Goal: Task Accomplishment & Management: Manage account settings

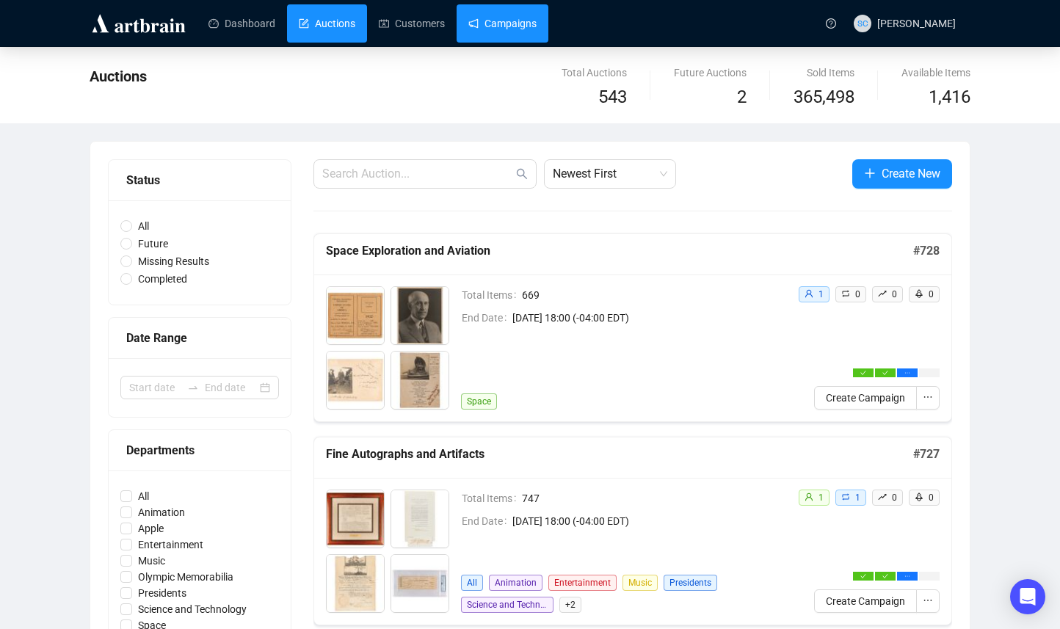
click at [536, 35] on link "Campaigns" at bounding box center [502, 23] width 68 height 38
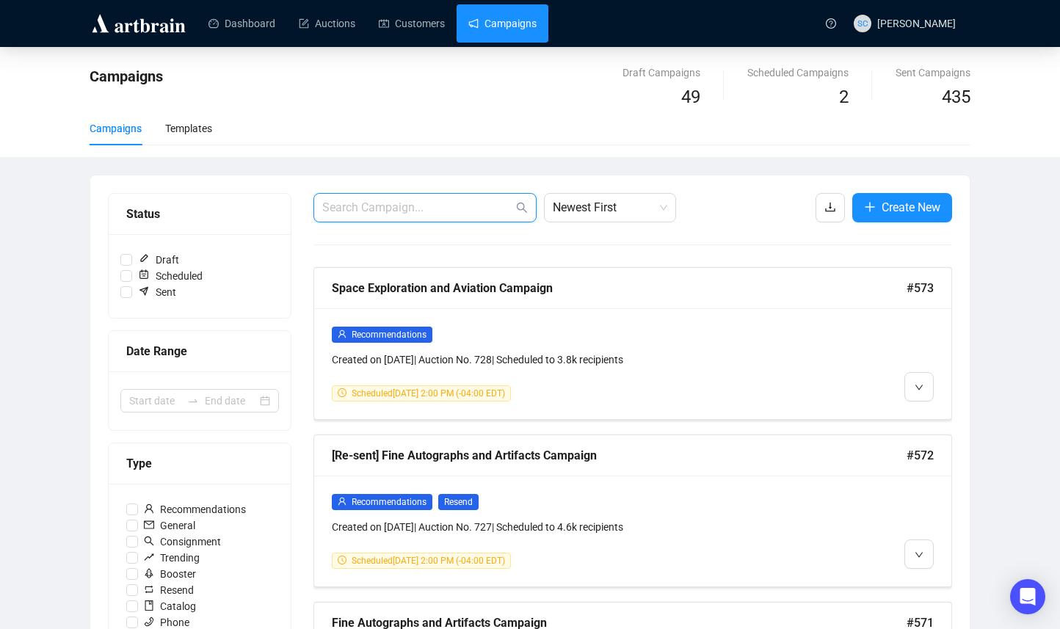
click at [460, 205] on input "text" at bounding box center [417, 208] width 191 height 18
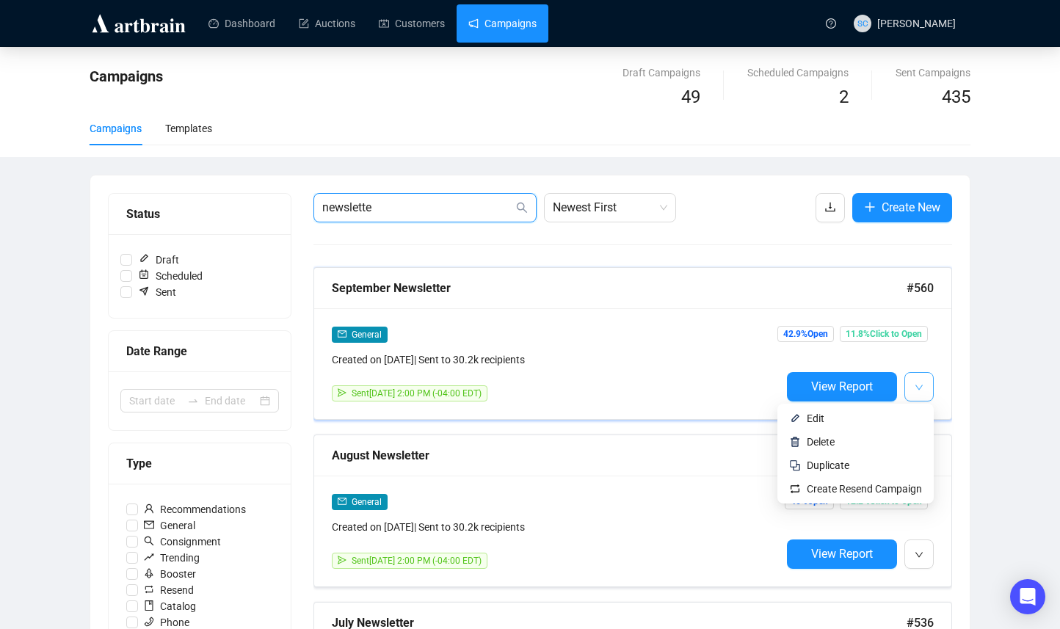
type input "newslette"
click at [925, 382] on button "button" at bounding box center [918, 386] width 29 height 29
click at [862, 465] on span "Duplicate" at bounding box center [863, 465] width 115 height 16
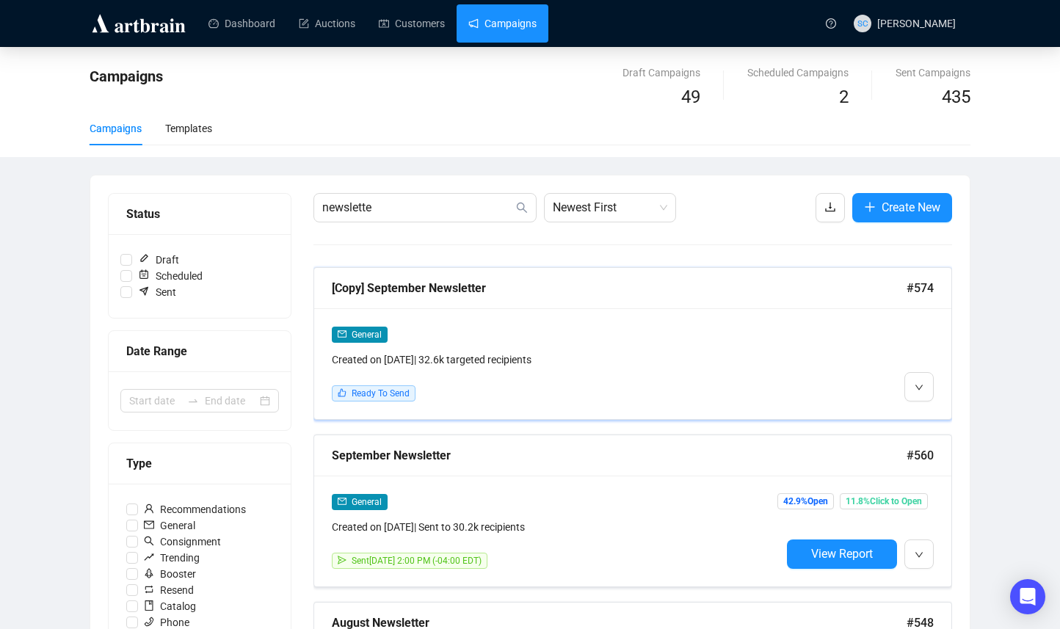
click at [708, 296] on div "[Copy] September Newsletter" at bounding box center [619, 288] width 575 height 18
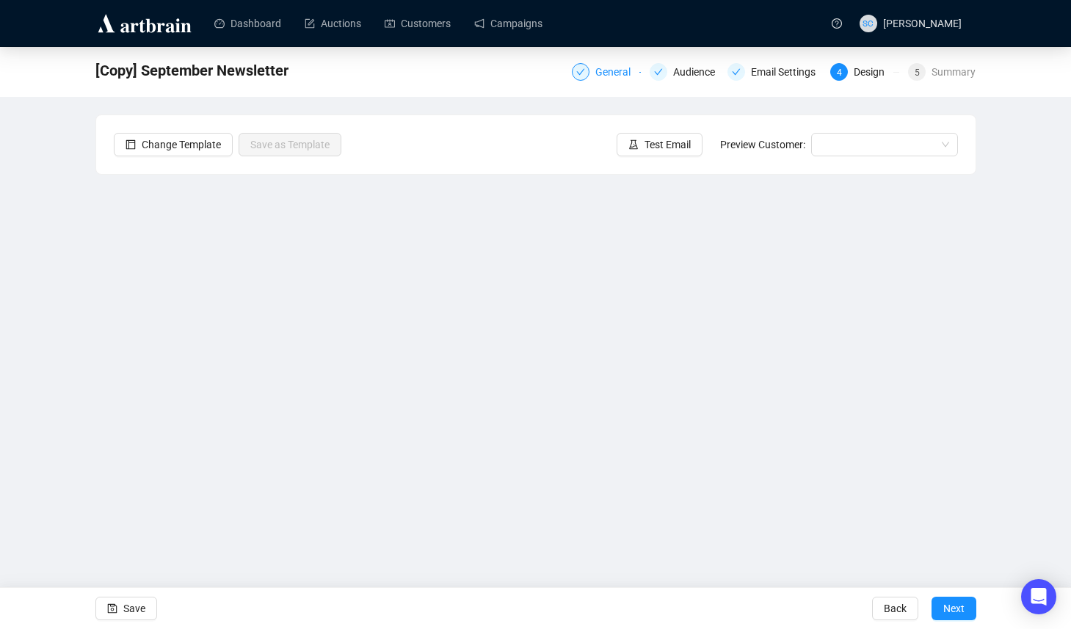
click at [596, 71] on div "General" at bounding box center [617, 72] width 44 height 18
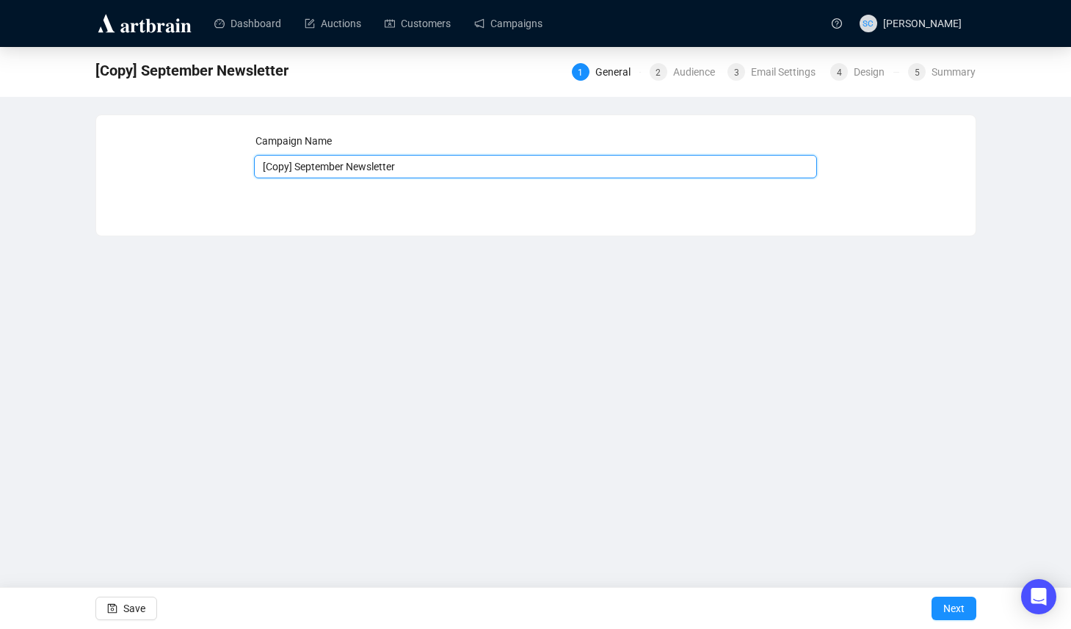
drag, startPoint x: 349, startPoint y: 165, endPoint x: 222, endPoint y: 161, distance: 127.0
click at [222, 161] on div "Campaign Name [Copy] September Newsletter Save Next" at bounding box center [536, 164] width 844 height 63
type input "October Newsletter"
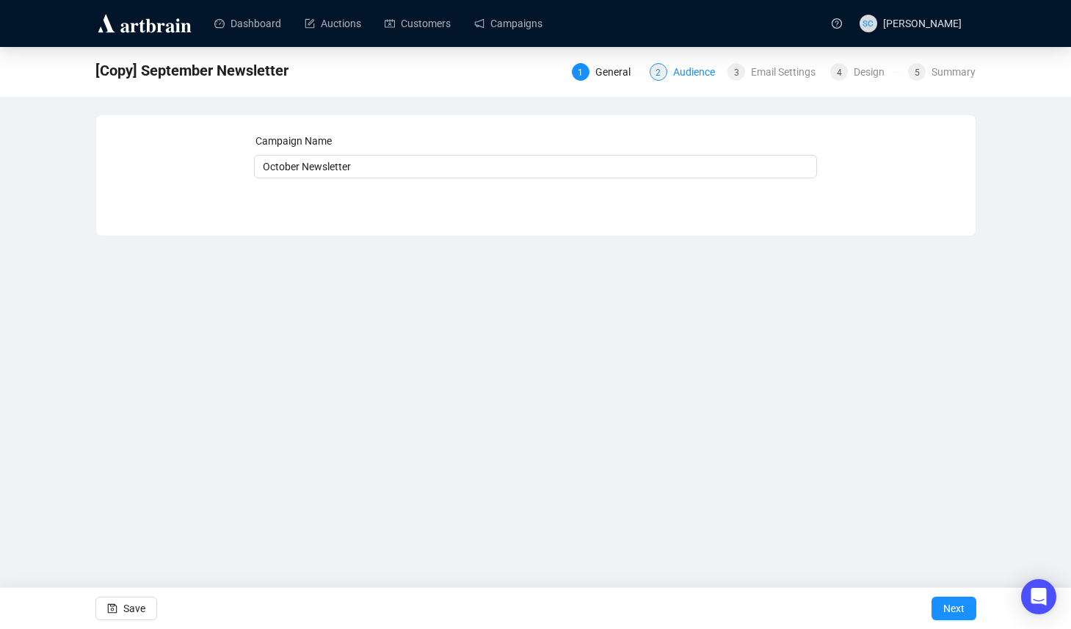
click at [691, 74] on div "Audience" at bounding box center [698, 72] width 51 height 18
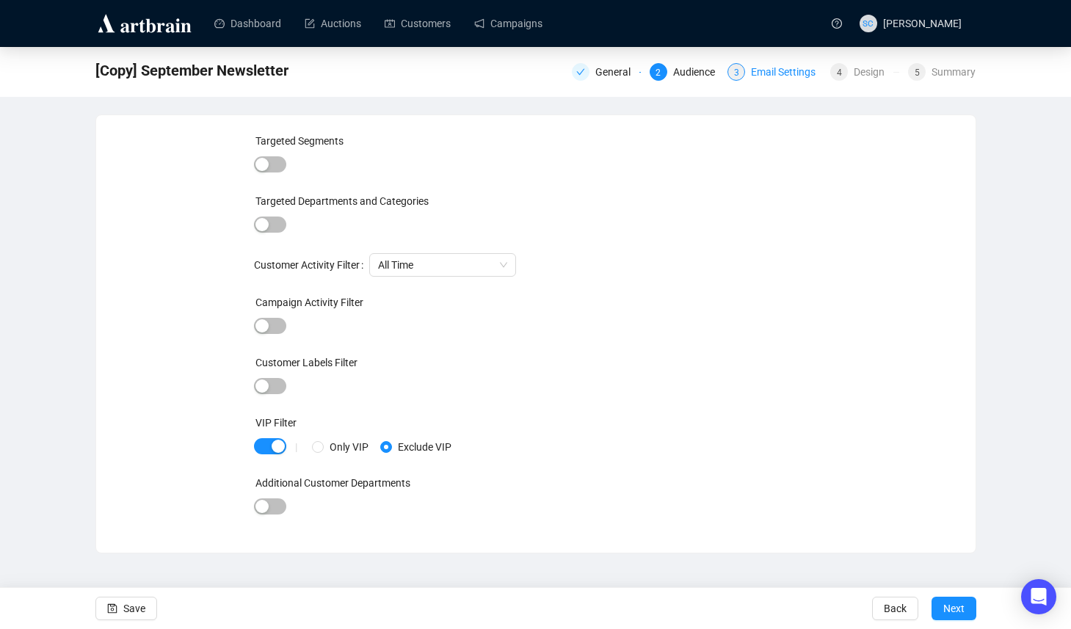
click at [763, 69] on div "Email Settings" at bounding box center [787, 72] width 73 height 18
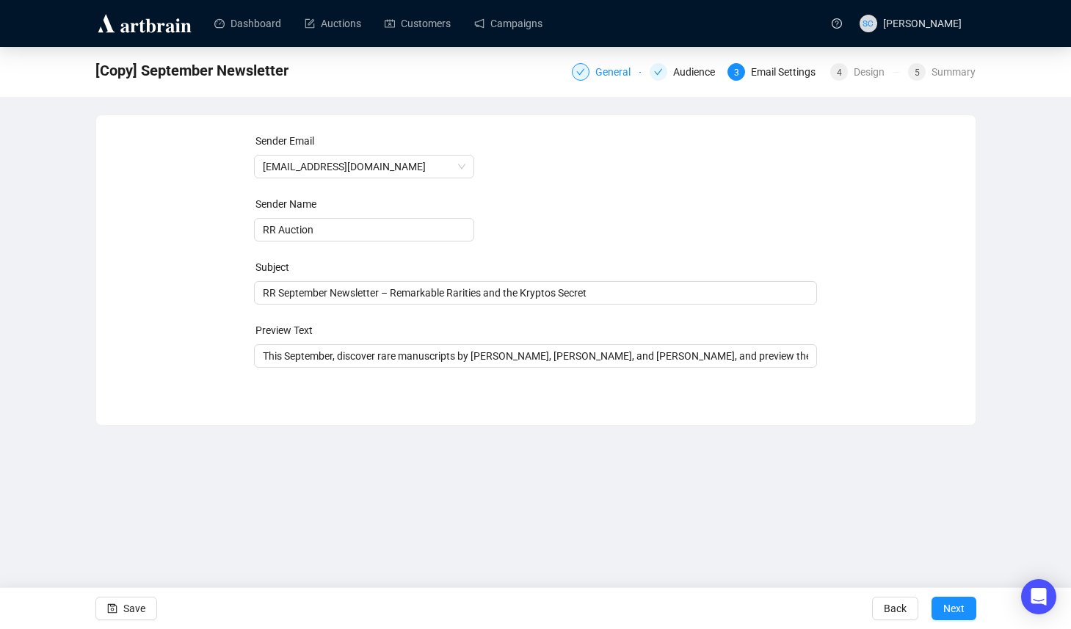
click at [614, 71] on div "General" at bounding box center [617, 72] width 44 height 18
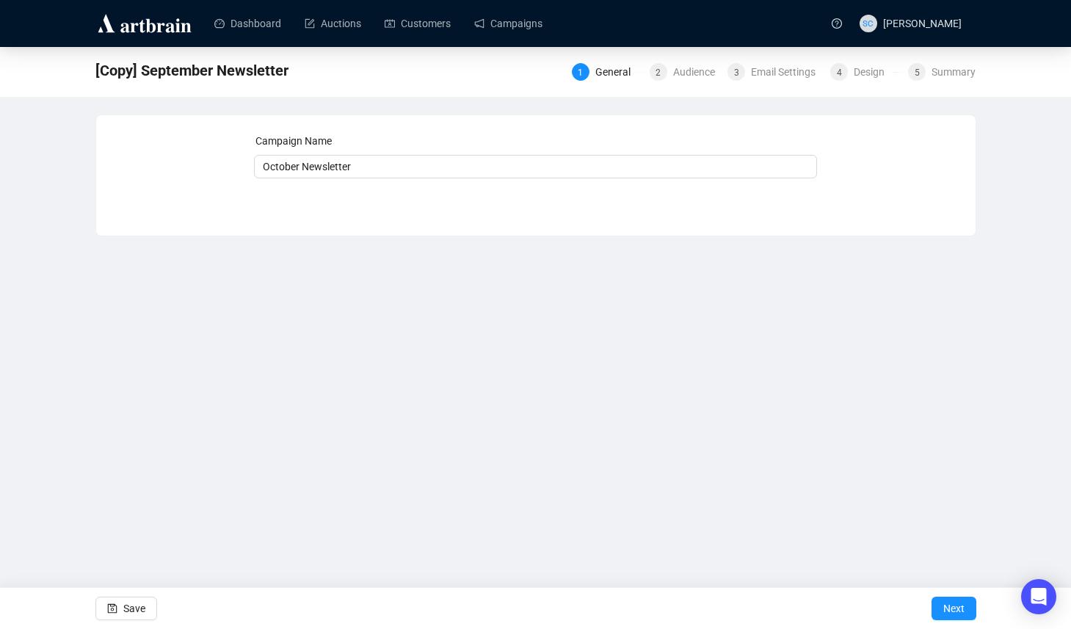
click at [680, 81] on div "1 General 2 Audience 3 Email Settings 4 Design 5 Summary" at bounding box center [774, 70] width 404 height 23
click at [770, 69] on div "Email Settings" at bounding box center [787, 72] width 73 height 18
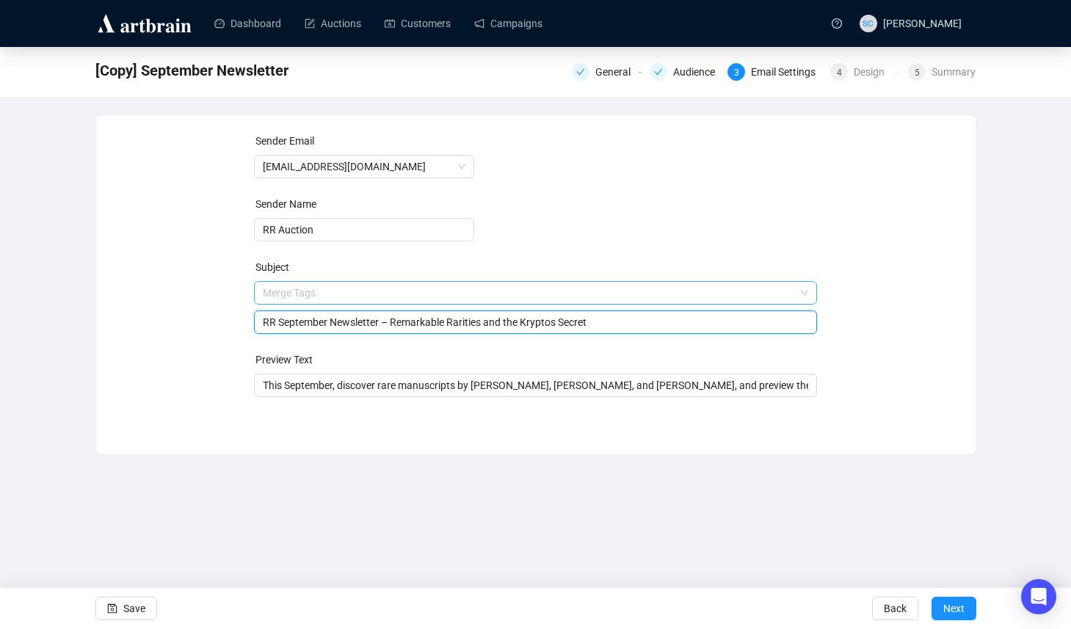
click at [608, 296] on span "Merge Tags RR September Newsletter – Remarkable Rarities and the Kryptos Secret" at bounding box center [535, 307] width 563 height 41
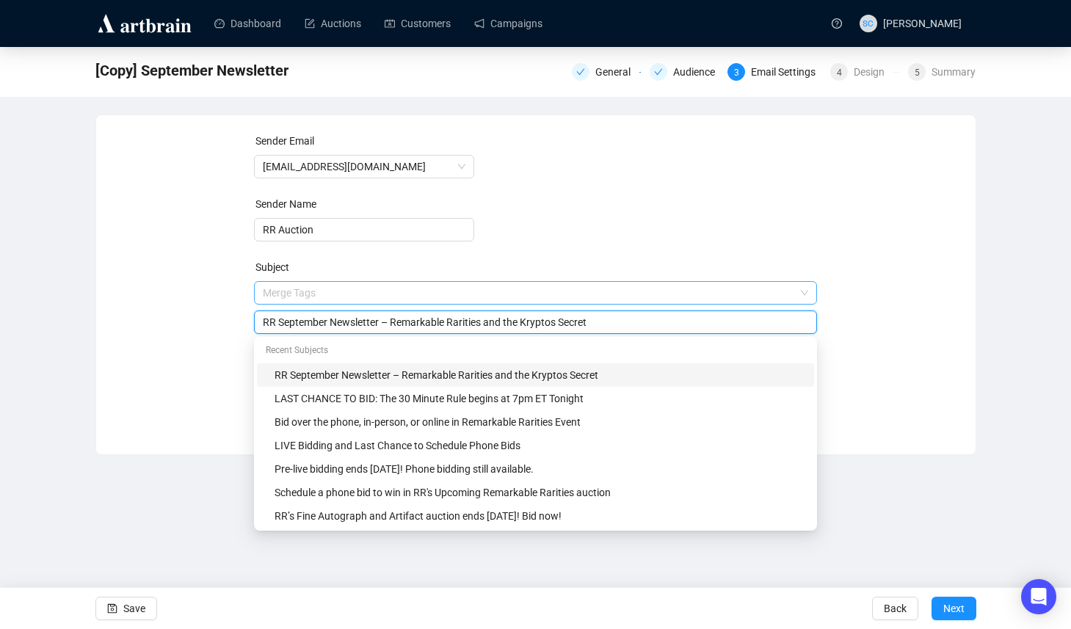
paste input "October Newsletter – Historic Letters, Space Relics, and Encapsulated Lots"
type input "RR October Newsletter – Historic Letters, Space Relics, and Encapsulated Lots"
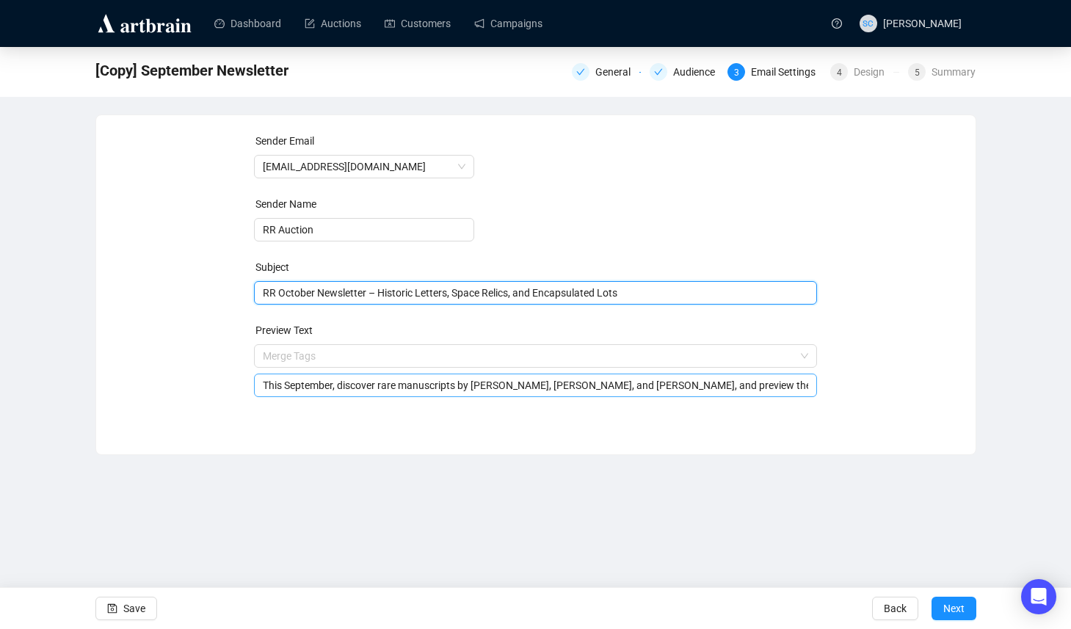
click at [383, 387] on input "This September, discover rare manuscripts by Einstein, Newton, and Poe, and pre…" at bounding box center [535, 385] width 545 height 16
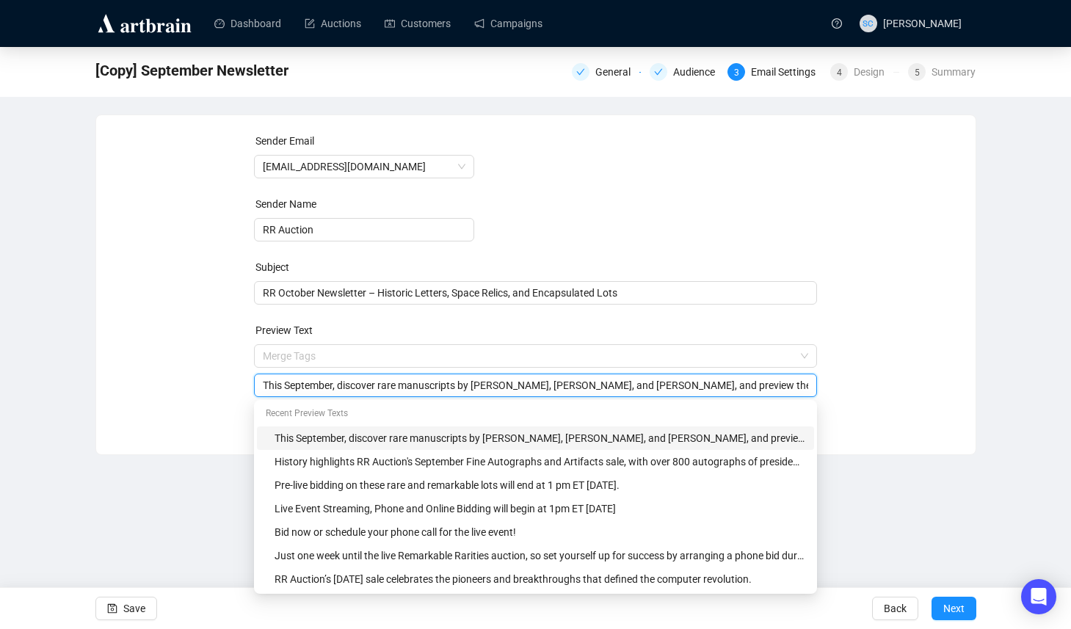
paste input "Bid on remarkable documents, flown lunar treasures, and encapsulated memorabili…"
type input "Bid on remarkable documents, flown lunar treasures, and encapsulated memorabili…"
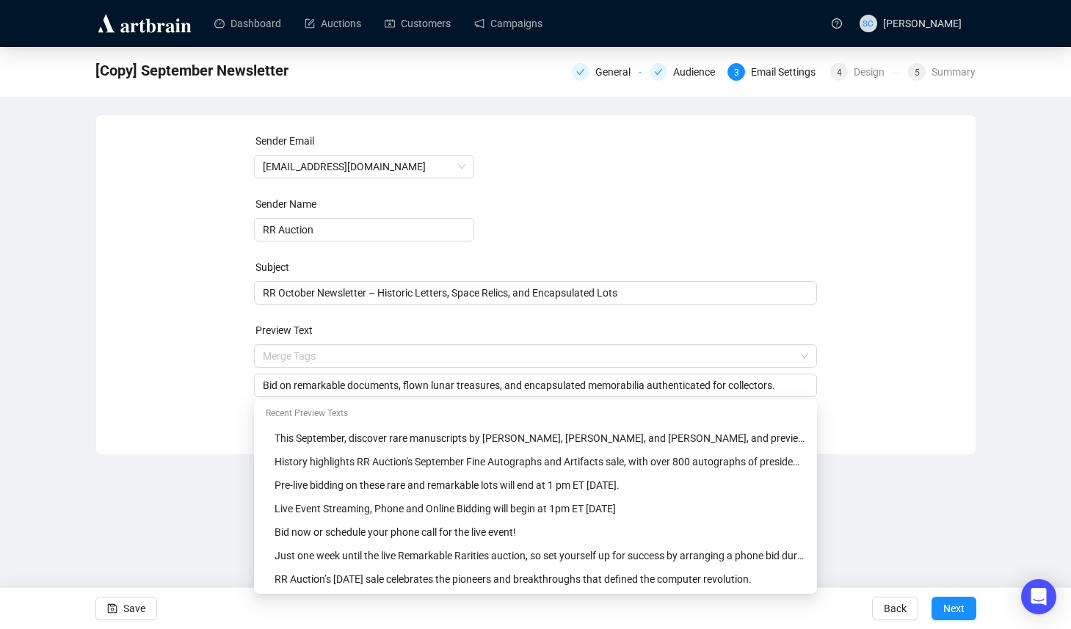
drag, startPoint x: 144, startPoint y: 392, endPoint x: 166, endPoint y: 409, distance: 28.2
click at [146, 393] on div "Sender Email Newsletter@rrauction.com Sender Name RR Auction Subject RR October…" at bounding box center [536, 274] width 844 height 282
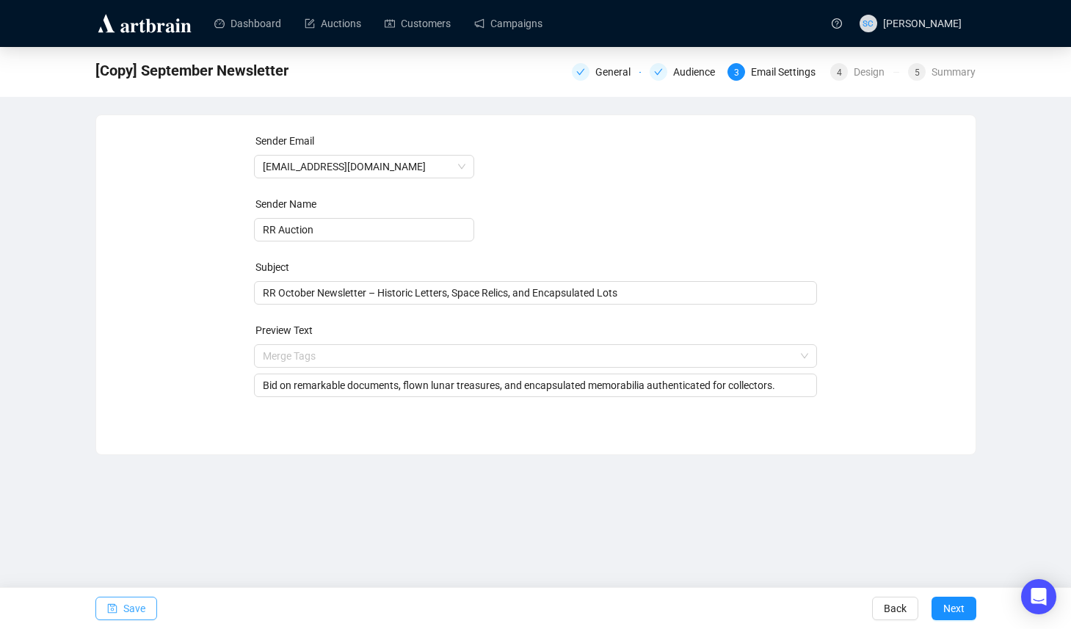
click at [137, 597] on span "Save" at bounding box center [134, 608] width 22 height 41
click at [125, 604] on span "Save" at bounding box center [134, 608] width 22 height 41
click at [972, 600] on button "Next" at bounding box center [953, 608] width 45 height 23
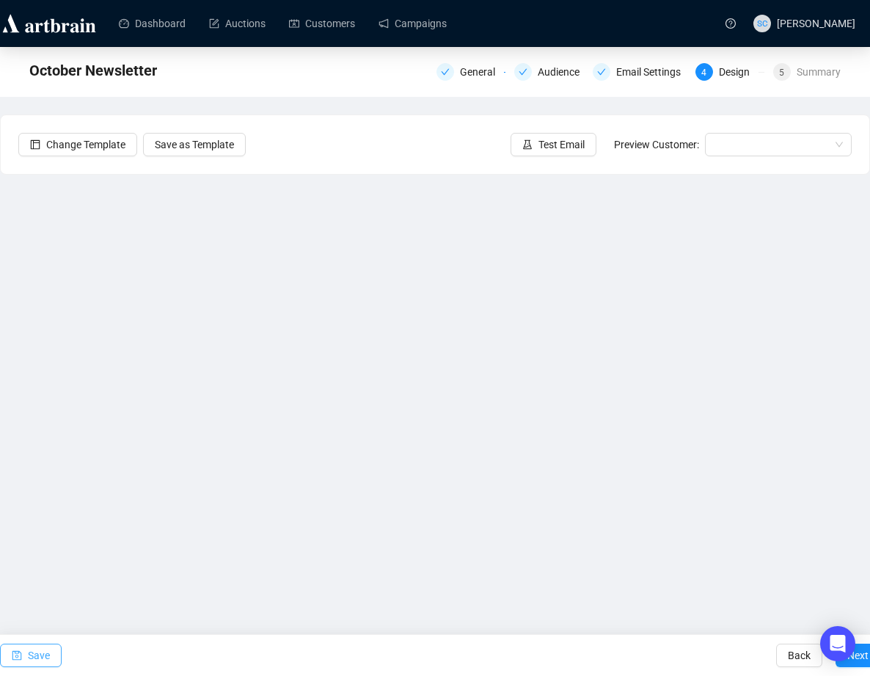
click at [43, 628] on span "Save" at bounding box center [39, 655] width 22 height 41
click at [38, 628] on span "Save" at bounding box center [39, 655] width 22 height 41
drag, startPoint x: 34, startPoint y: 649, endPoint x: 84, endPoint y: 591, distance: 76.5
click at [34, 628] on span "Save" at bounding box center [39, 655] width 22 height 41
click at [20, 628] on icon "save" at bounding box center [17, 656] width 10 height 10
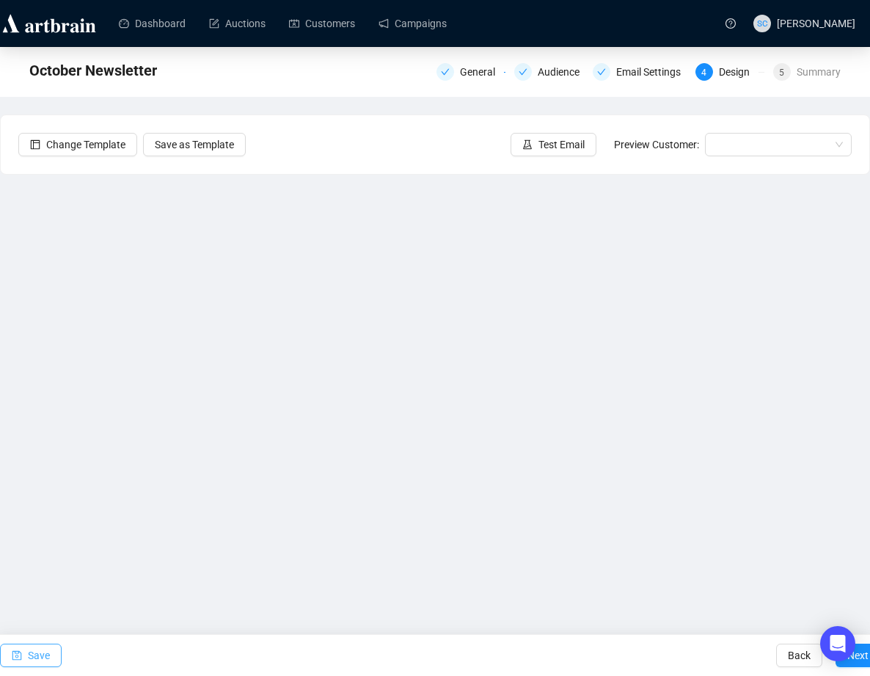
click at [29, 628] on span "Save" at bounding box center [39, 655] width 22 height 41
click at [22, 628] on button "Save" at bounding box center [31, 655] width 62 height 23
click at [29, 628] on span "Save" at bounding box center [39, 655] width 22 height 41
click at [50, 628] on span "Save" at bounding box center [39, 655] width 22 height 41
click at [23, 628] on button "Save" at bounding box center [31, 655] width 62 height 23
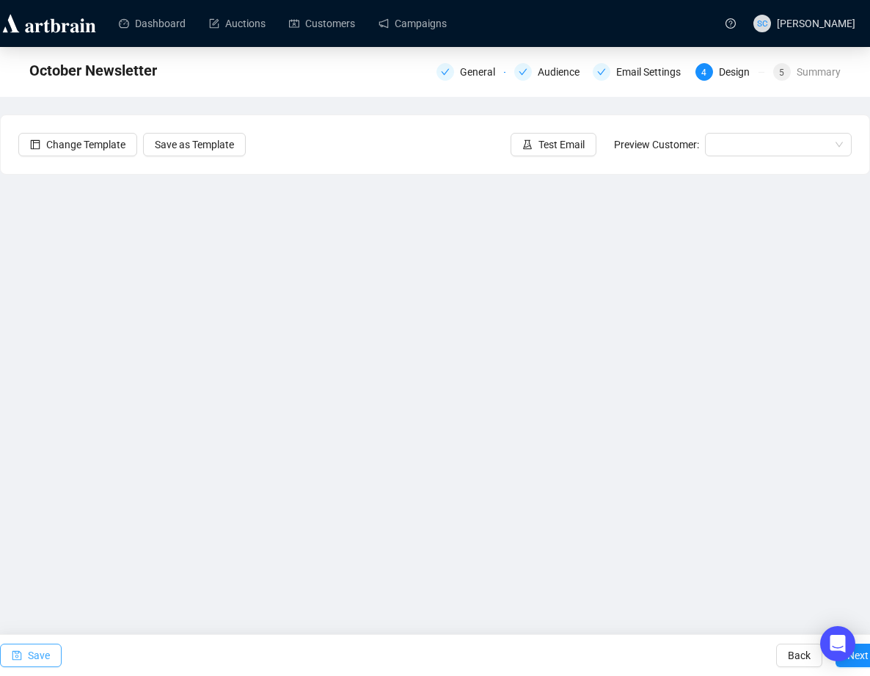
click at [14, 628] on icon "save" at bounding box center [17, 655] width 10 height 10
click at [313, 15] on link "Customers" at bounding box center [322, 23] width 66 height 38
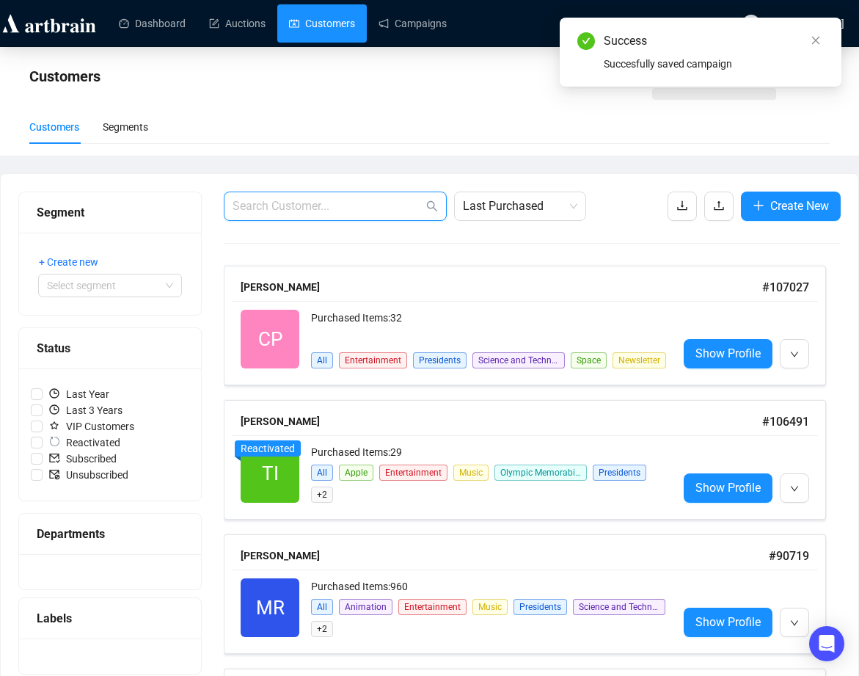
click at [271, 205] on input "text" at bounding box center [328, 206] width 191 height 18
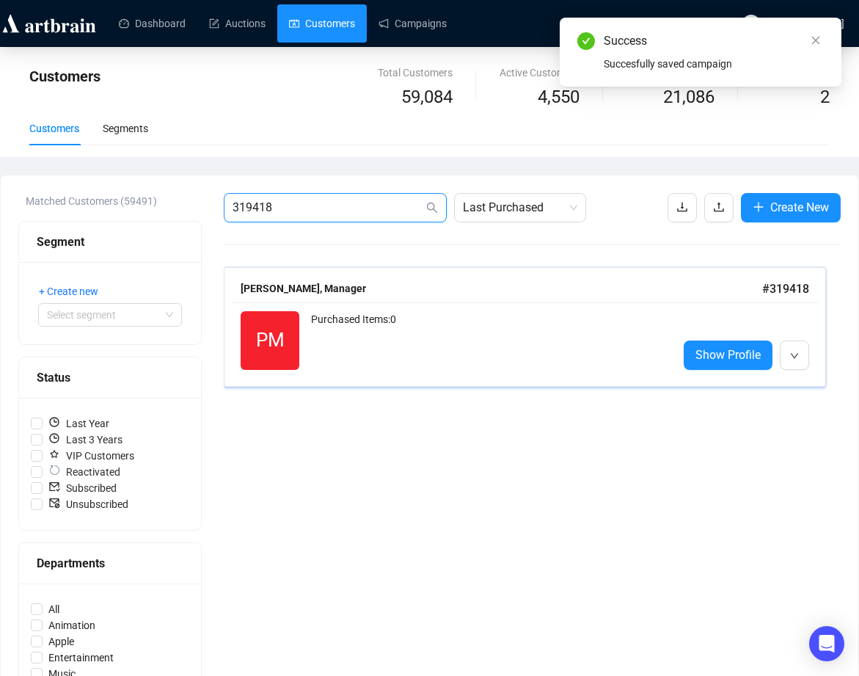
type input "319418"
click at [487, 319] on div "Purchased Items: 0" at bounding box center [488, 340] width 355 height 59
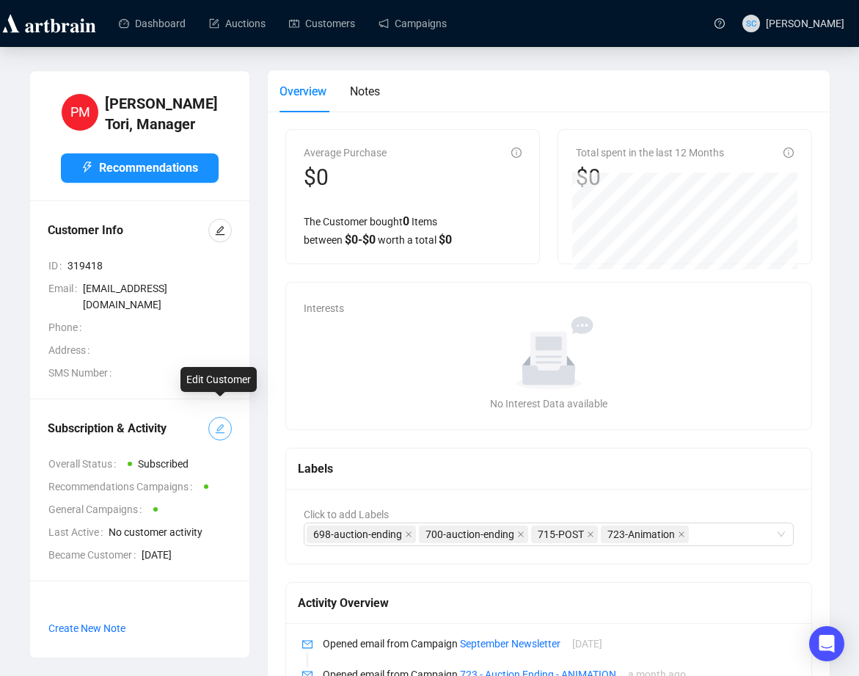
click at [219, 423] on icon "edit" at bounding box center [220, 428] width 10 height 10
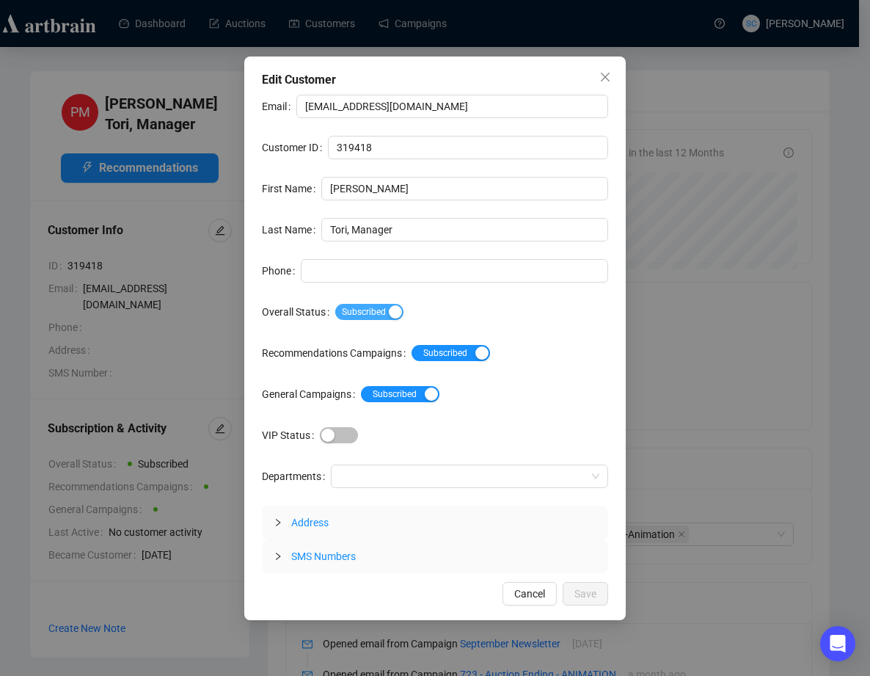
click at [390, 310] on span "Subscribed" at bounding box center [369, 312] width 68 height 16
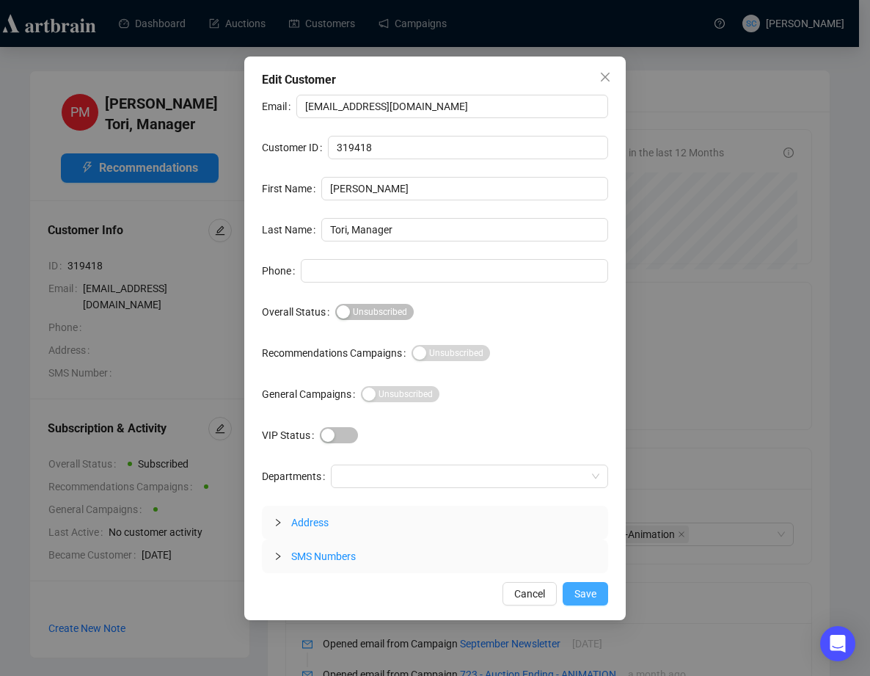
click at [598, 589] on button "Save" at bounding box center [585, 593] width 45 height 23
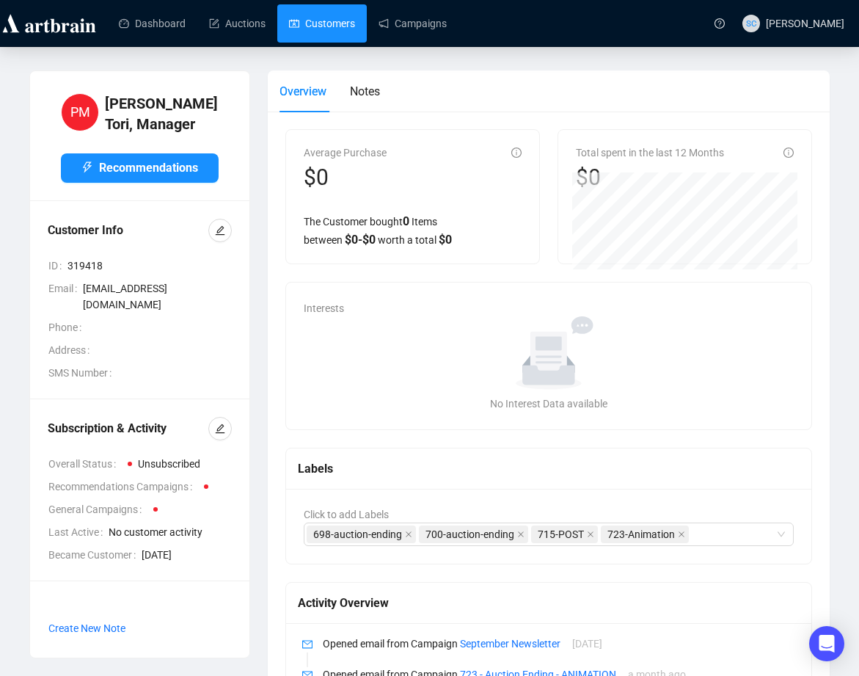
click at [336, 28] on link "Customers" at bounding box center [322, 23] width 66 height 38
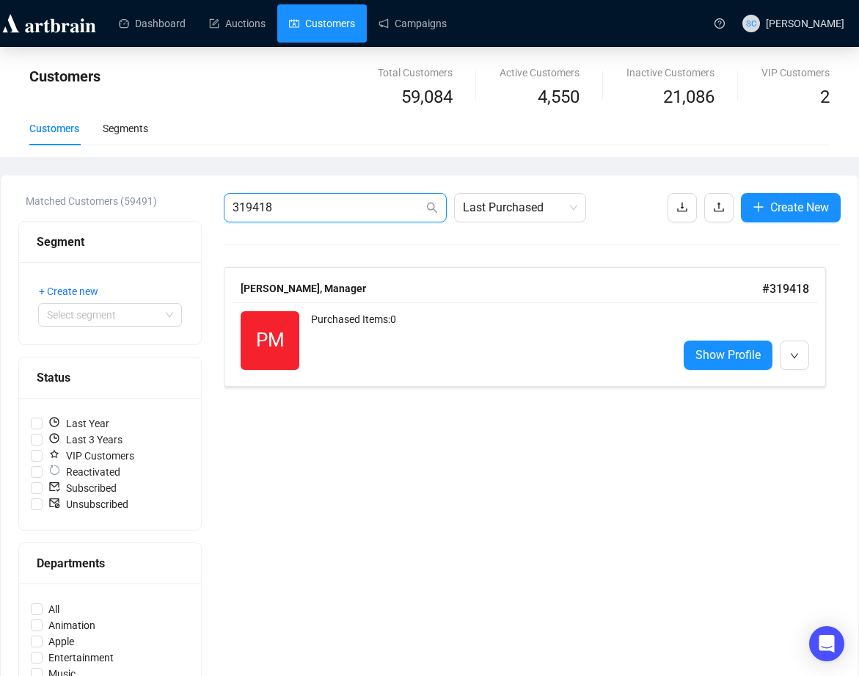
drag, startPoint x: 340, startPoint y: 203, endPoint x: 142, endPoint y: 203, distance: 198.9
paste input "88800"
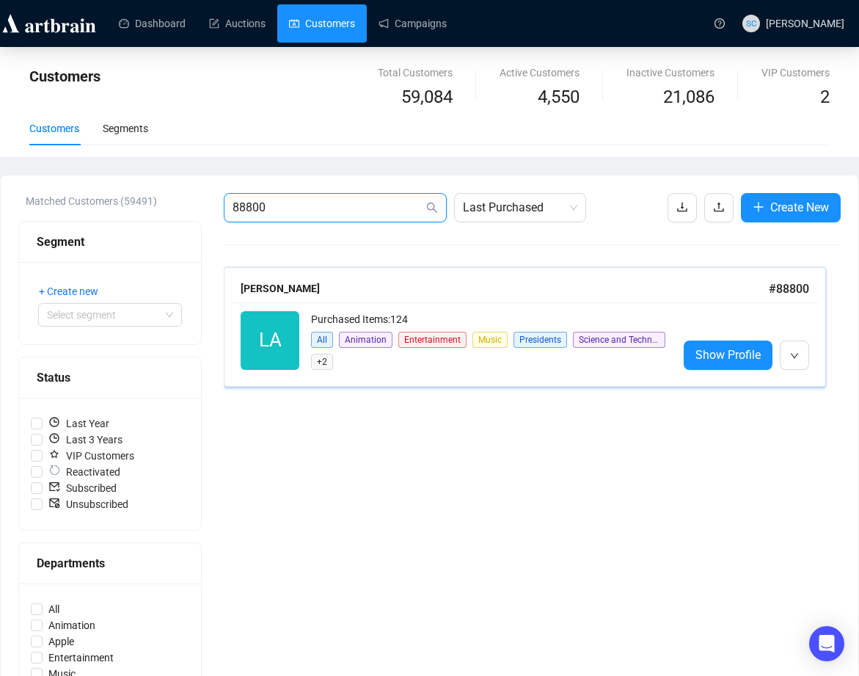
type input "88800"
click at [366, 303] on div "LA Reactivated Purchased Items: 124 All Animation Entertainment Music President…" at bounding box center [525, 340] width 586 height 76
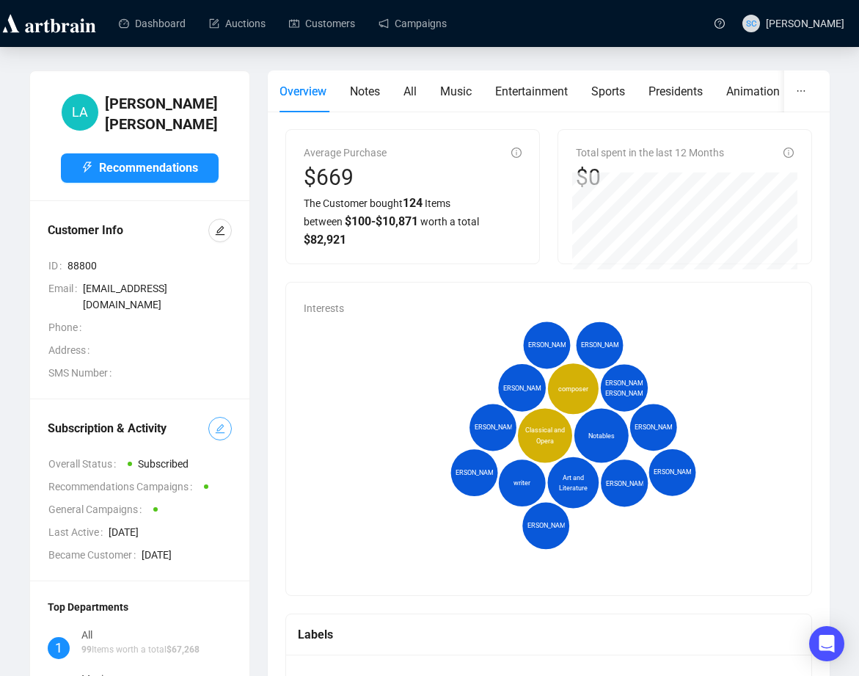
click at [226, 417] on button "button" at bounding box center [219, 428] width 23 height 23
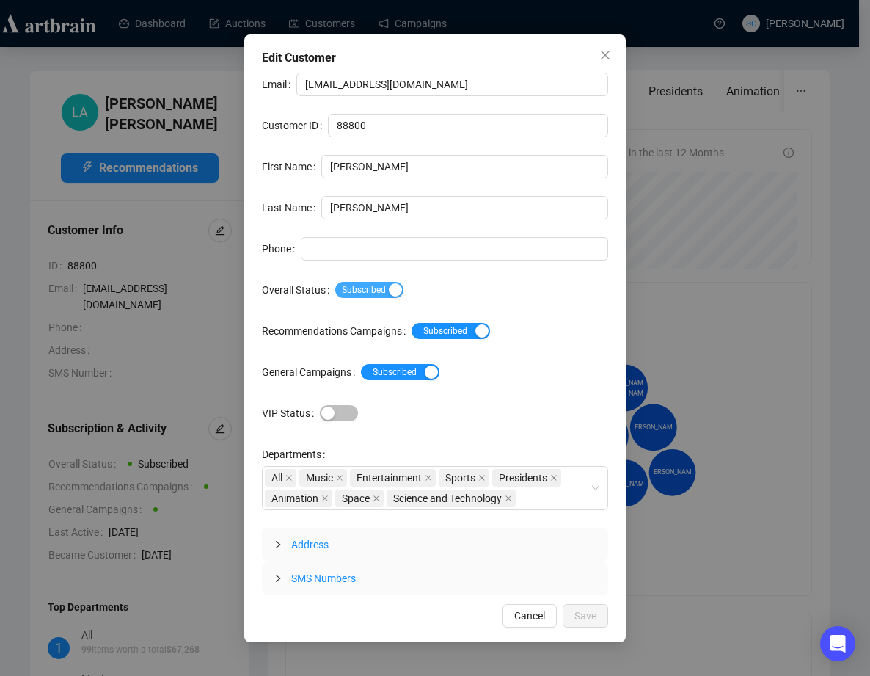
click at [393, 286] on span "Subscribed" at bounding box center [369, 290] width 68 height 16
click at [588, 611] on span "Save" at bounding box center [586, 616] width 22 height 16
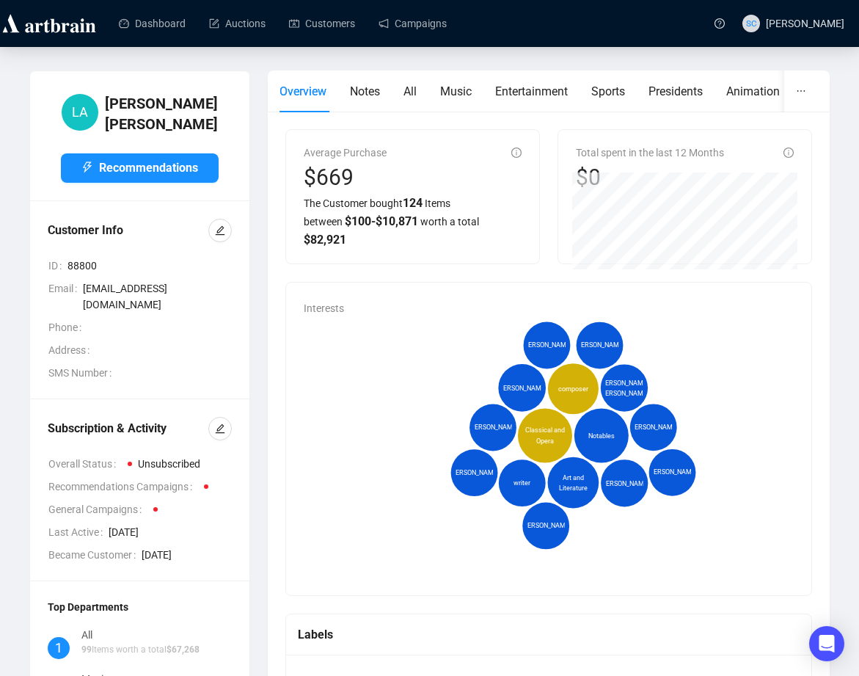
scroll to position [246, 0]
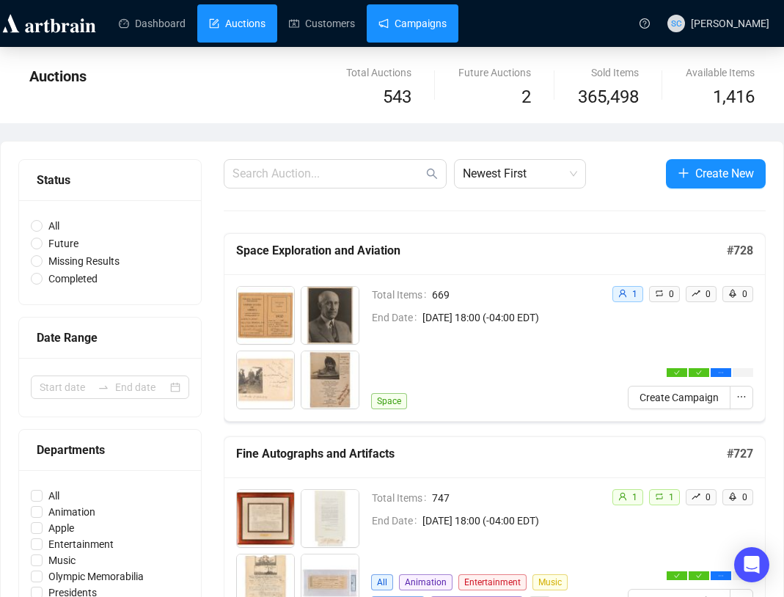
click at [426, 29] on link "Campaigns" at bounding box center [413, 23] width 68 height 38
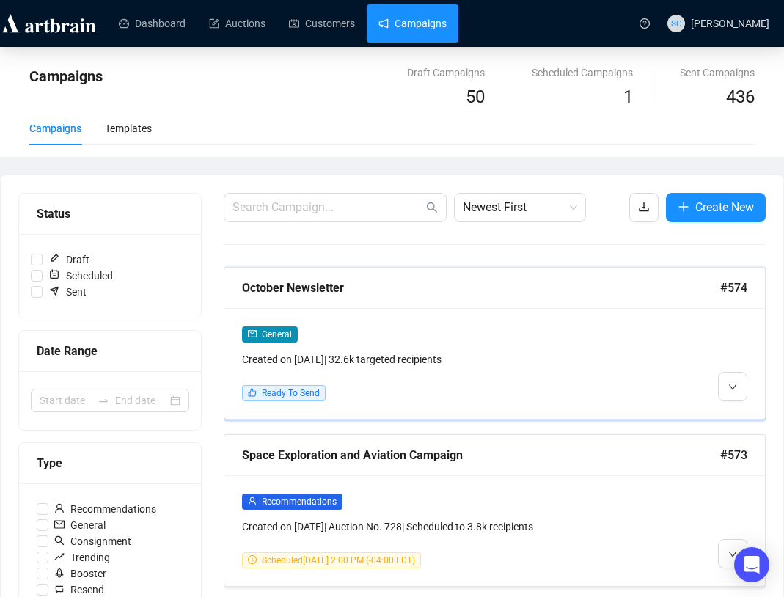
click at [589, 324] on div "General Created on [DATE] | 32.6k targeted recipients Ready To Send" at bounding box center [495, 363] width 541 height 111
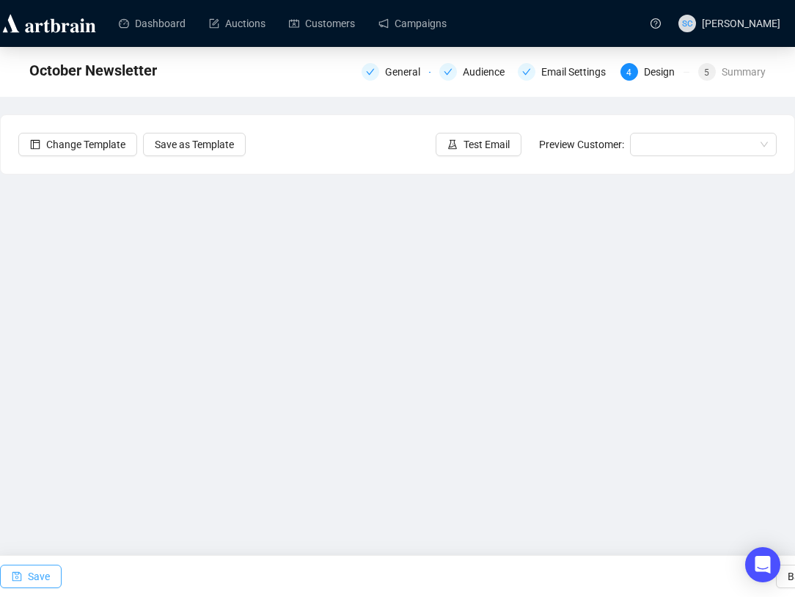
click at [34, 569] on span "Save" at bounding box center [39, 576] width 22 height 41
click at [50, 584] on span "Save" at bounding box center [39, 576] width 22 height 41
click at [42, 572] on span "Save" at bounding box center [39, 576] width 22 height 41
click at [26, 574] on button "Save" at bounding box center [31, 576] width 62 height 23
click at [45, 572] on span "Save" at bounding box center [39, 576] width 22 height 41
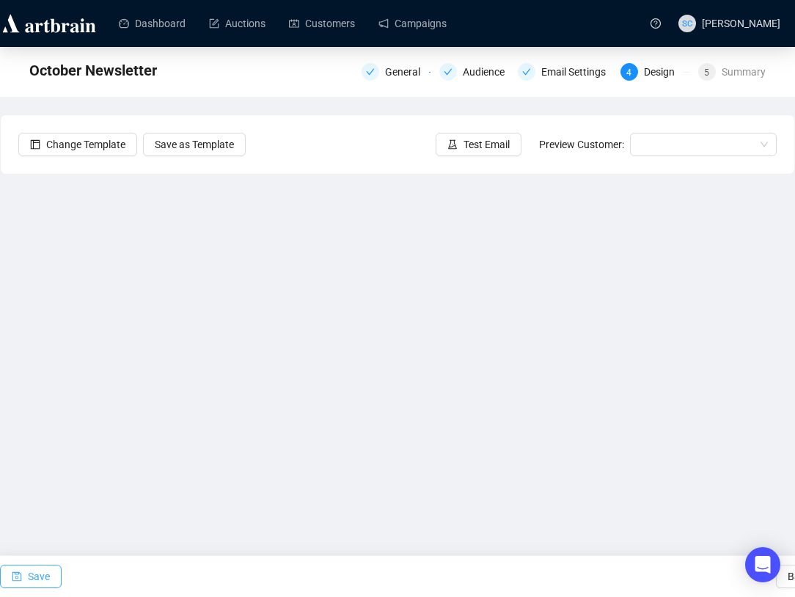
click at [20, 589] on span "button" at bounding box center [17, 576] width 10 height 41
click at [47, 577] on span "Save" at bounding box center [39, 576] width 22 height 41
click at [54, 569] on button "Save" at bounding box center [31, 576] width 62 height 23
click at [18, 568] on span "button" at bounding box center [17, 576] width 10 height 41
click at [14, 572] on icon "save" at bounding box center [17, 577] width 10 height 10
